Goal: Task Accomplishment & Management: Manage account settings

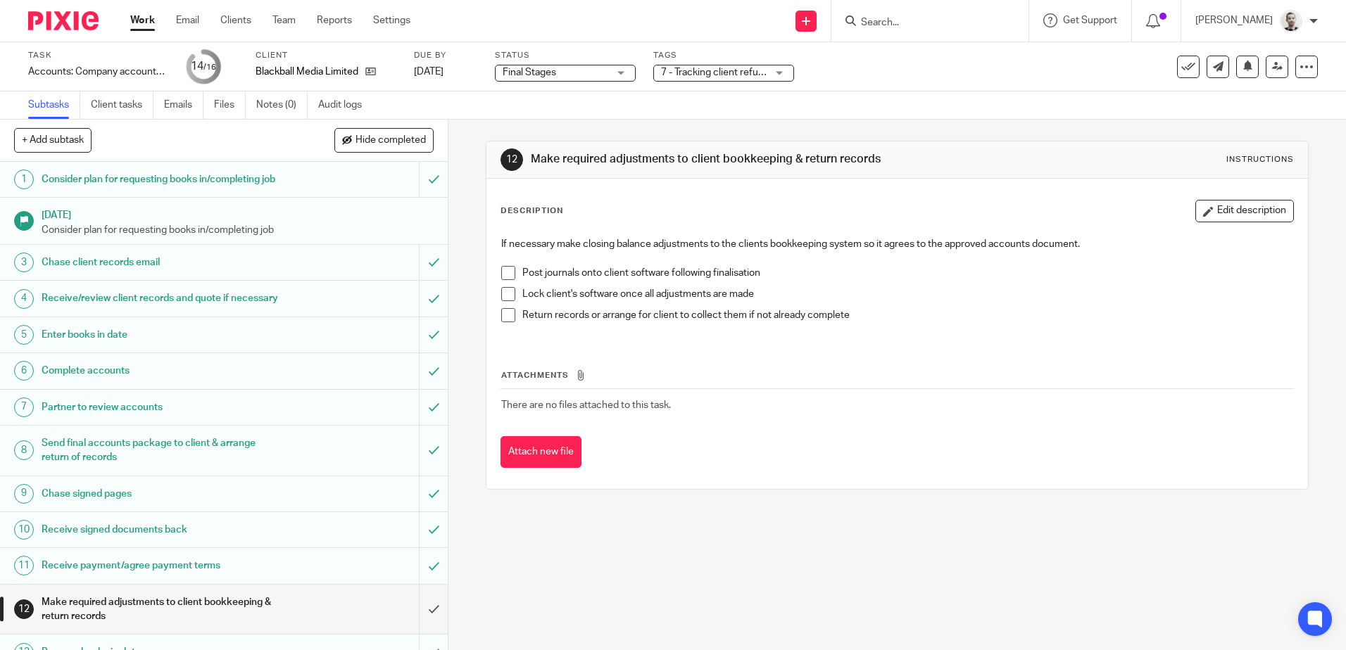
scroll to position [71, 0]
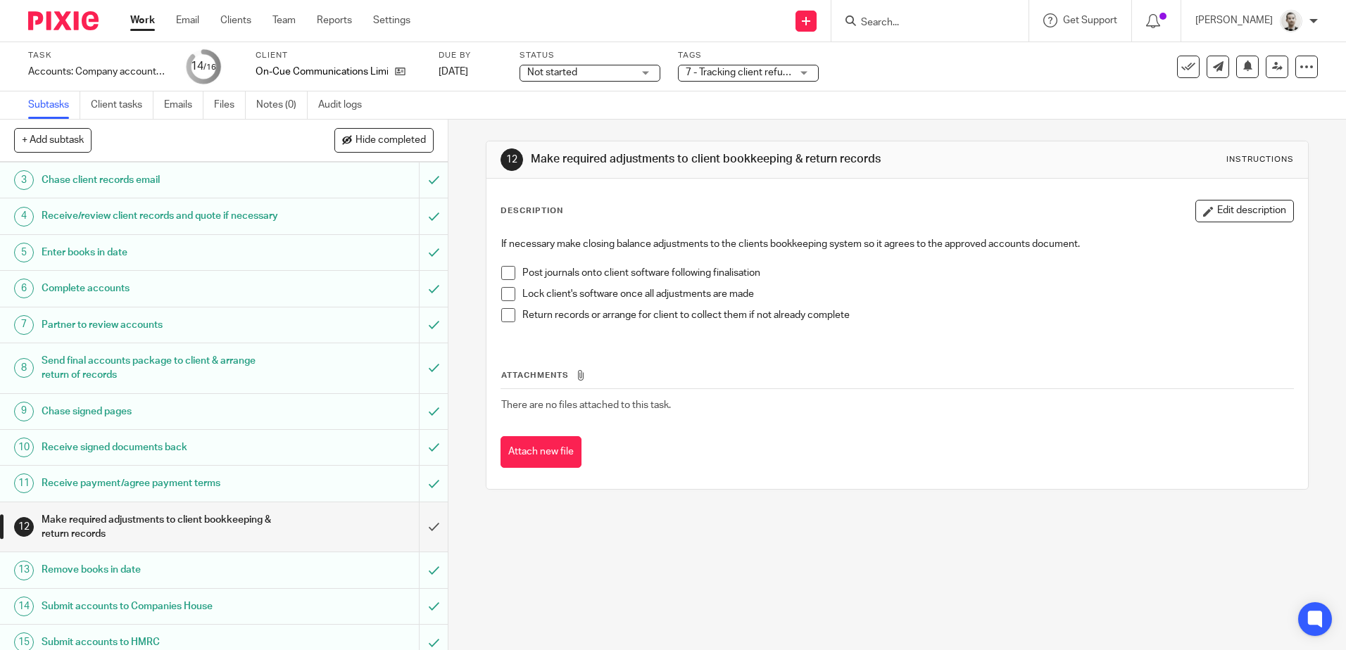
scroll to position [158, 0]
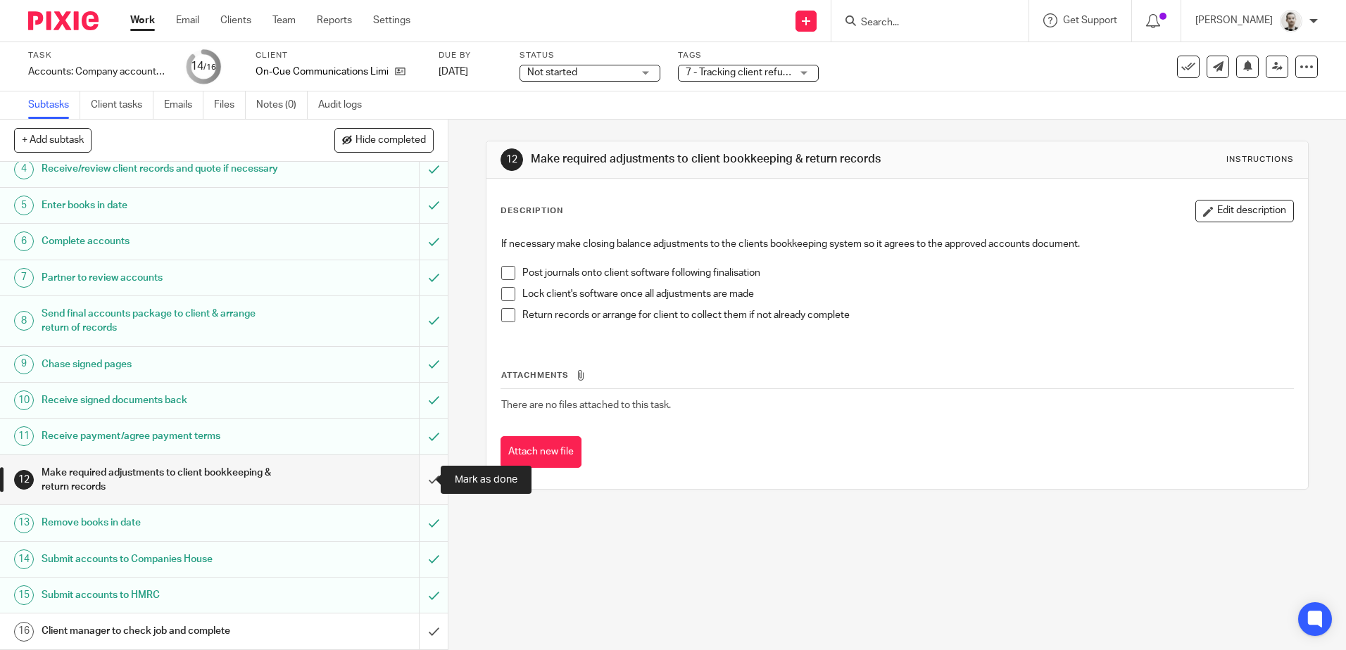
drag, startPoint x: 415, startPoint y: 475, endPoint x: 416, endPoint y: 483, distance: 7.8
click at [415, 475] on input "submit" at bounding box center [224, 480] width 448 height 50
click at [424, 627] on input "submit" at bounding box center [224, 631] width 448 height 35
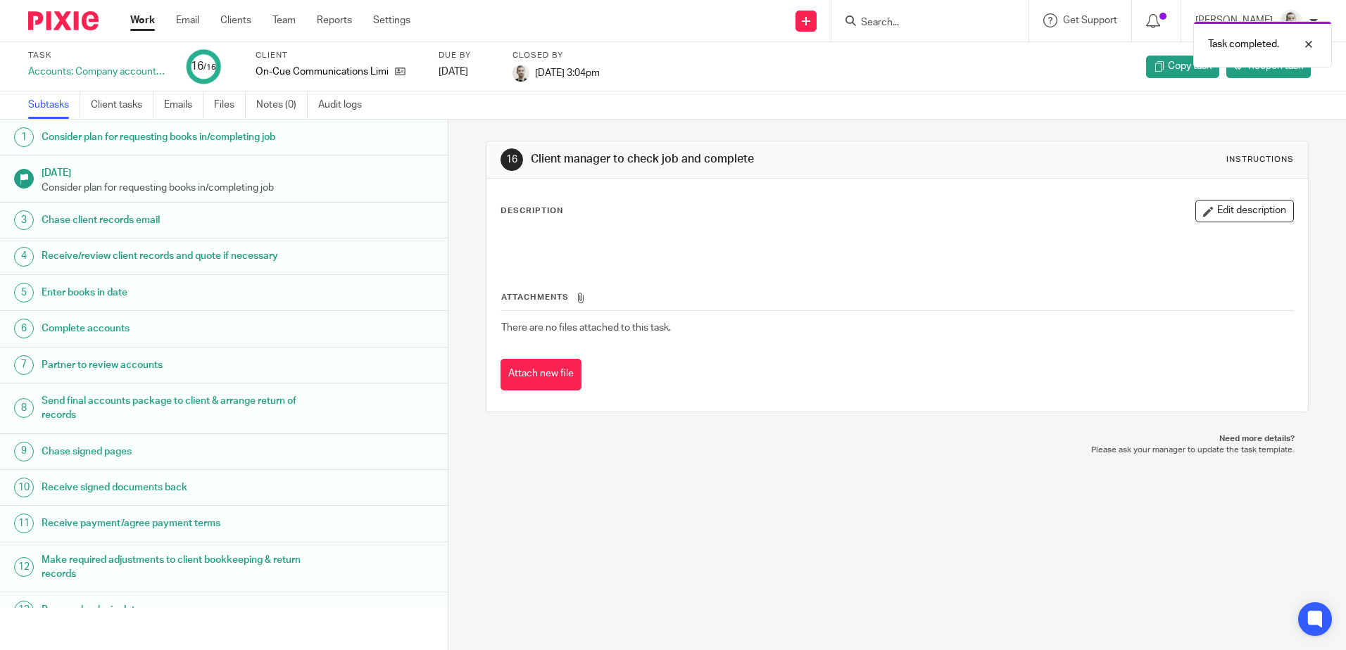
click at [68, 25] on img at bounding box center [63, 20] width 70 height 19
